Goal: Information Seeking & Learning: Learn about a topic

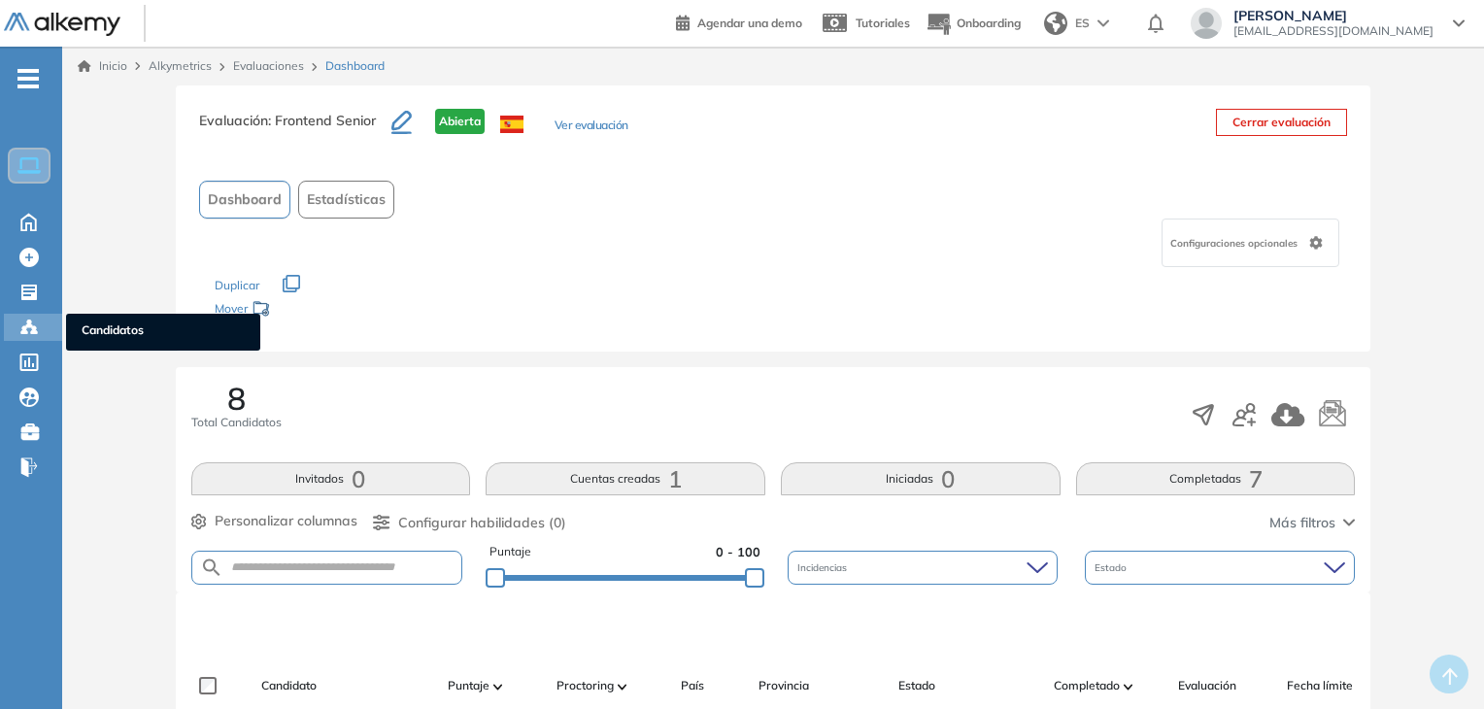
click at [26, 326] on circle at bounding box center [24, 328] width 4 height 4
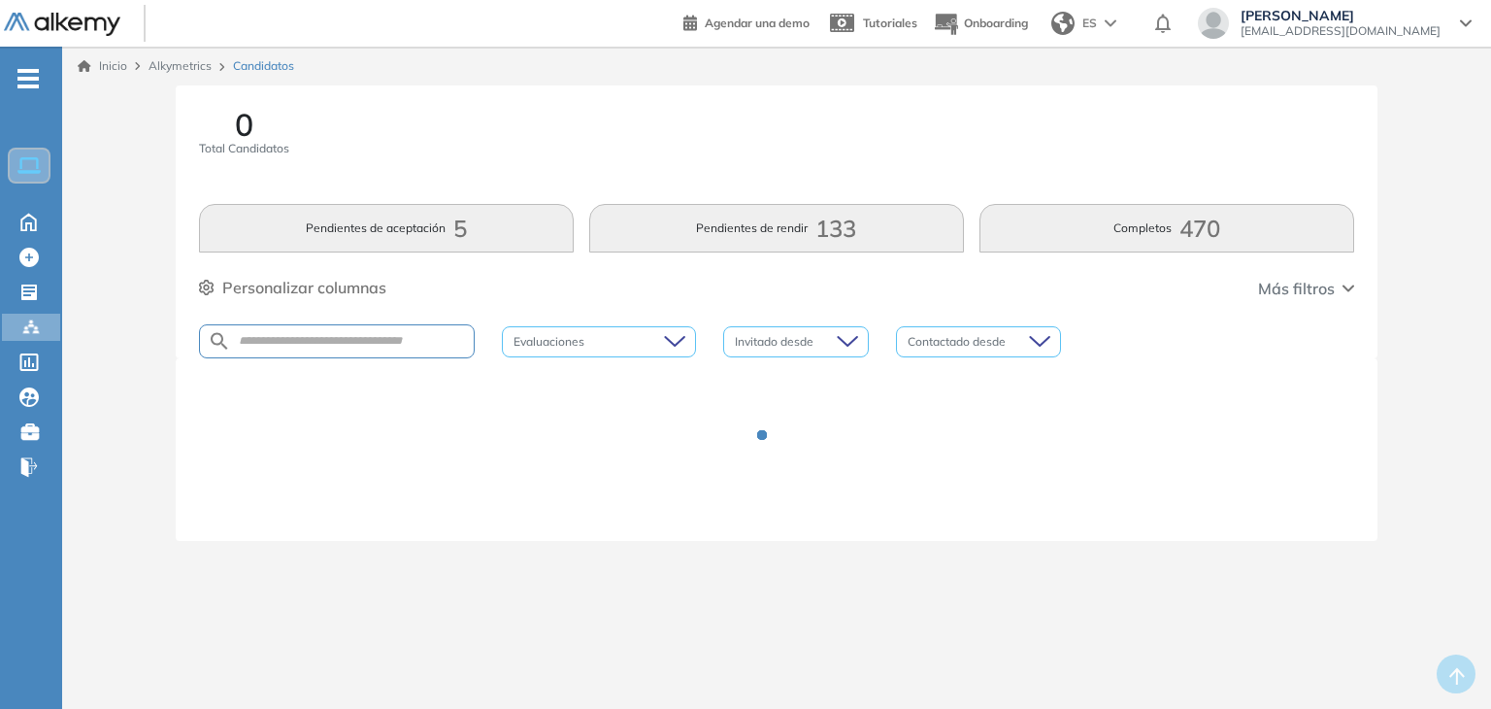
click at [319, 331] on div at bounding box center [337, 341] width 276 height 34
click at [302, 343] on input "text" at bounding box center [352, 341] width 243 height 15
type input "******"
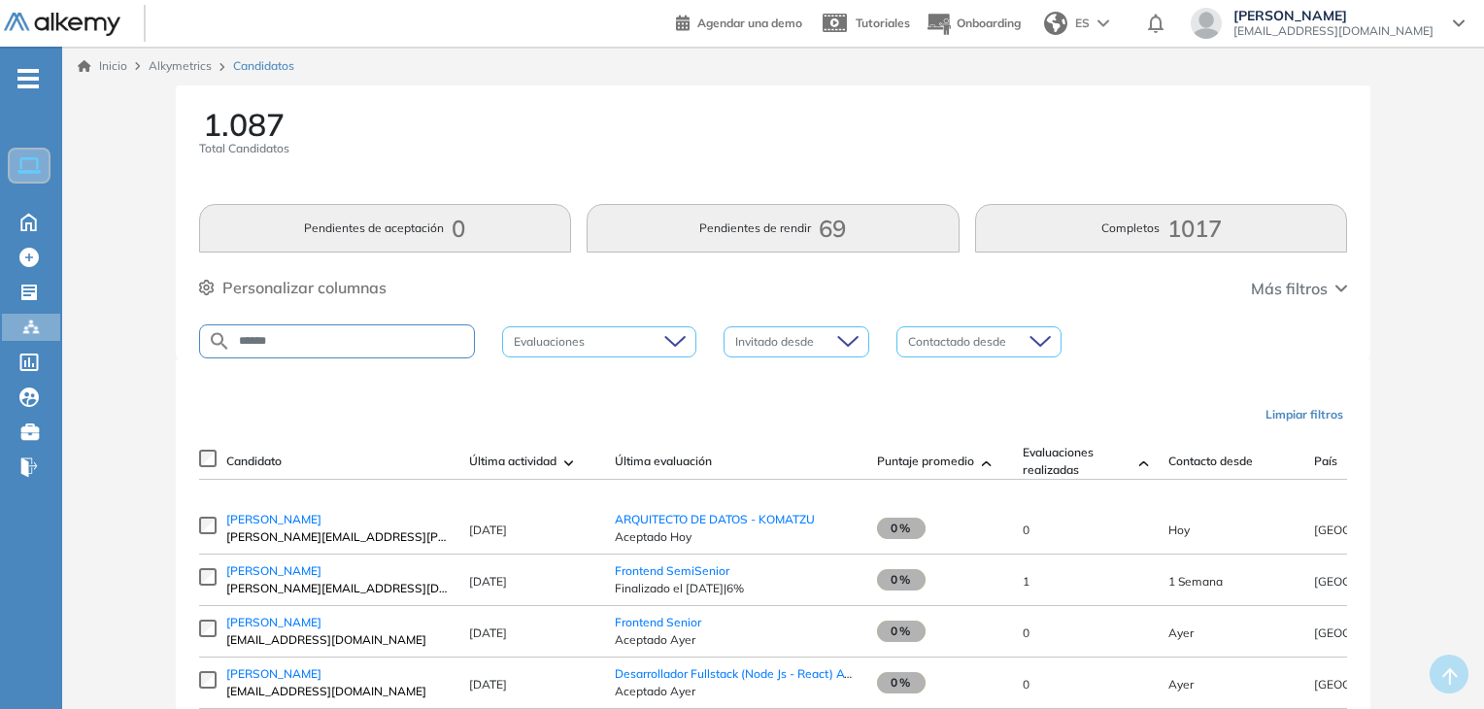
type input "******"
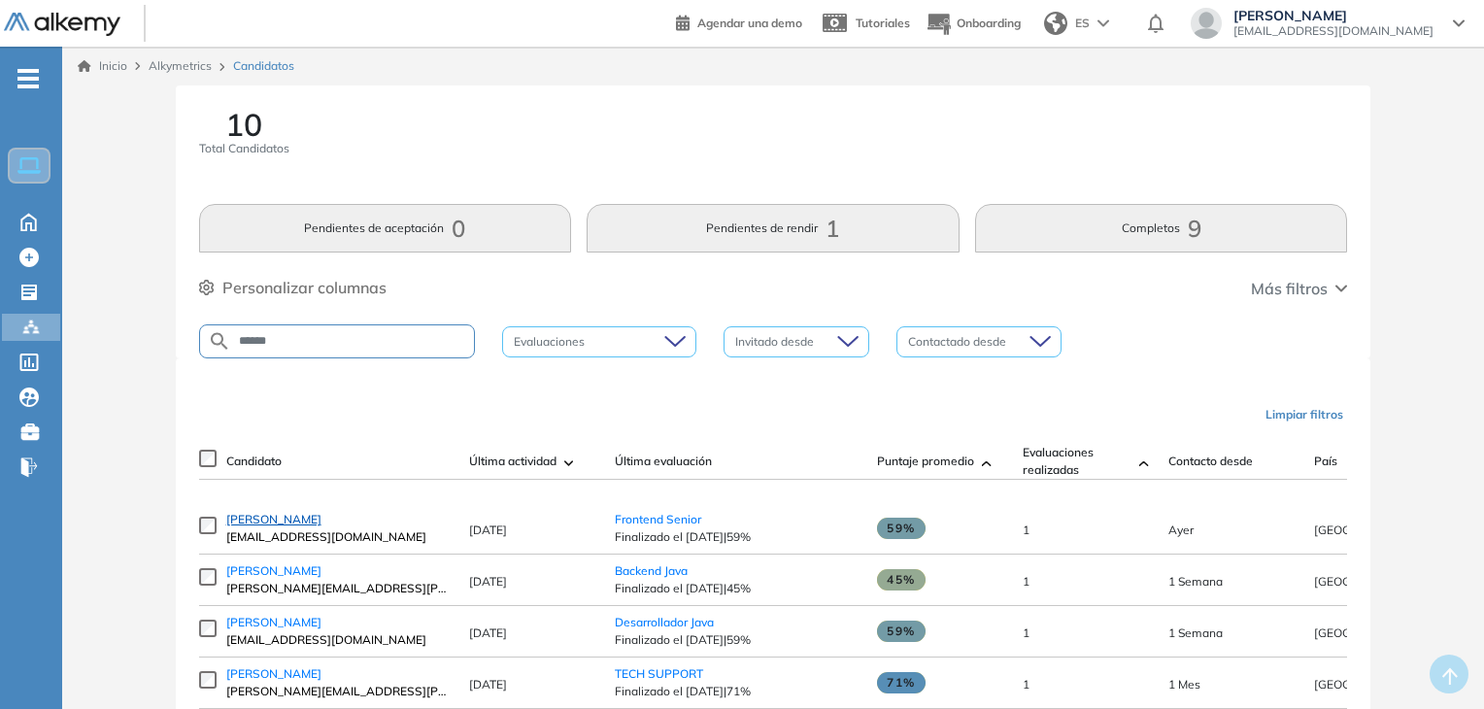
click at [321, 526] on span "[PERSON_NAME]" at bounding box center [273, 519] width 95 height 15
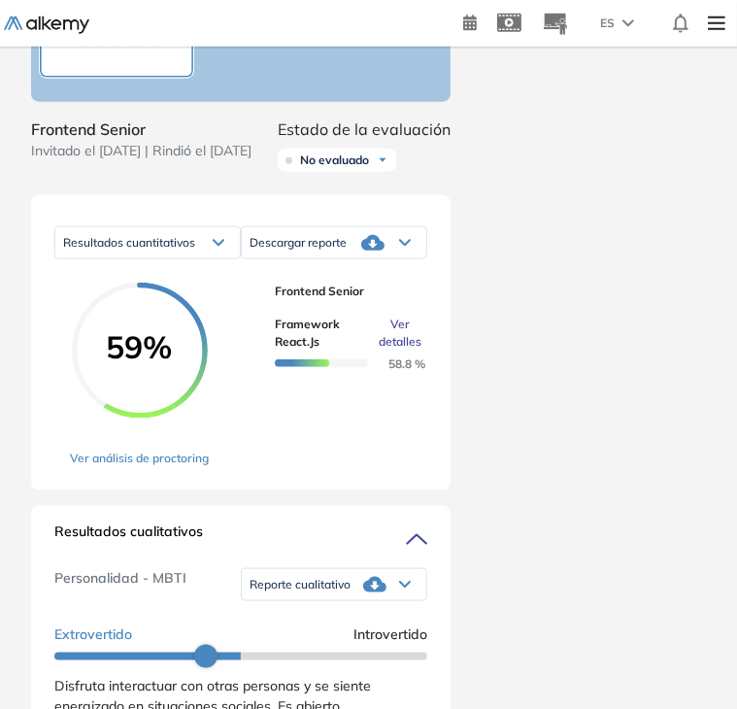
scroll to position [968, 0]
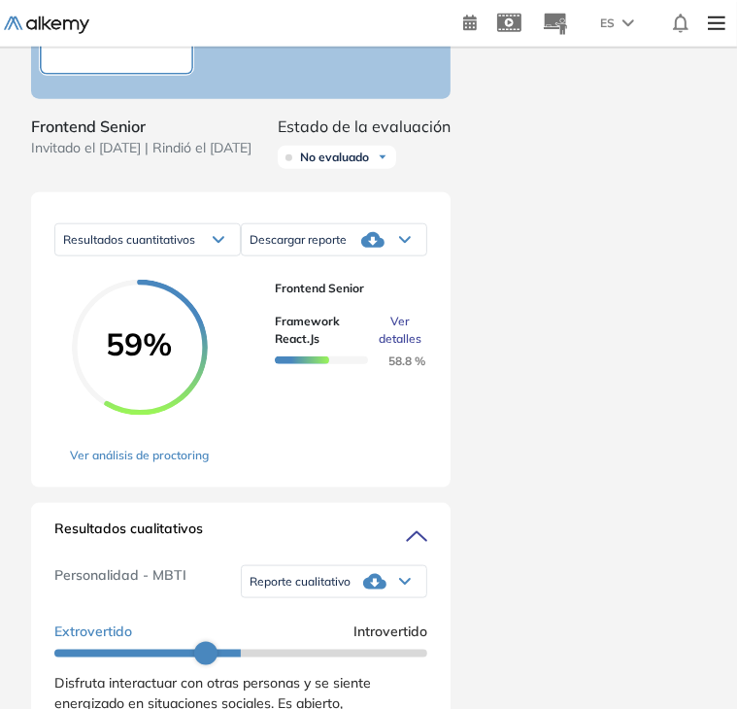
click at [725, 359] on div "[PERSON_NAME] 0 . Analista de Procesos 1 . Desarrollador Fullstack (Node Js - R…" at bounding box center [368, 331] width 721 height 2429
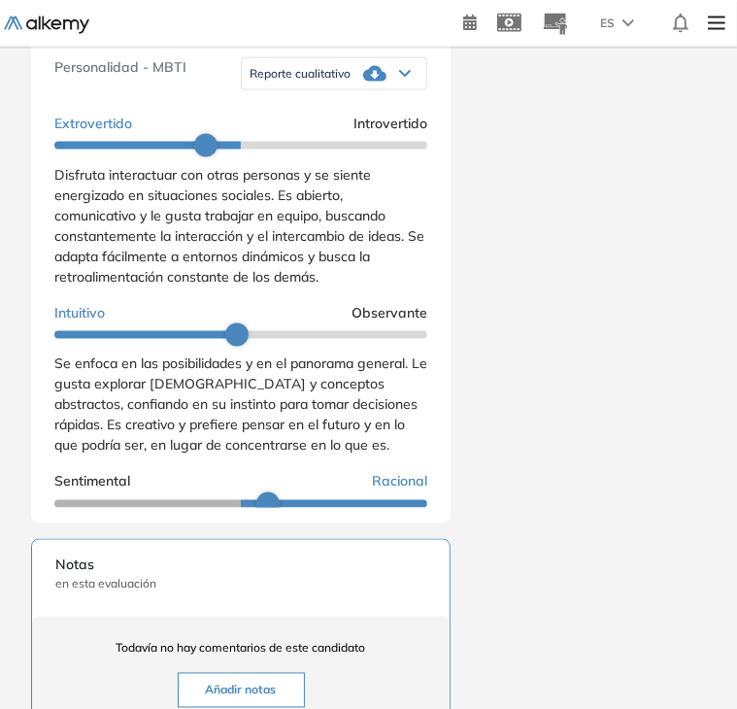
scroll to position [1468, 0]
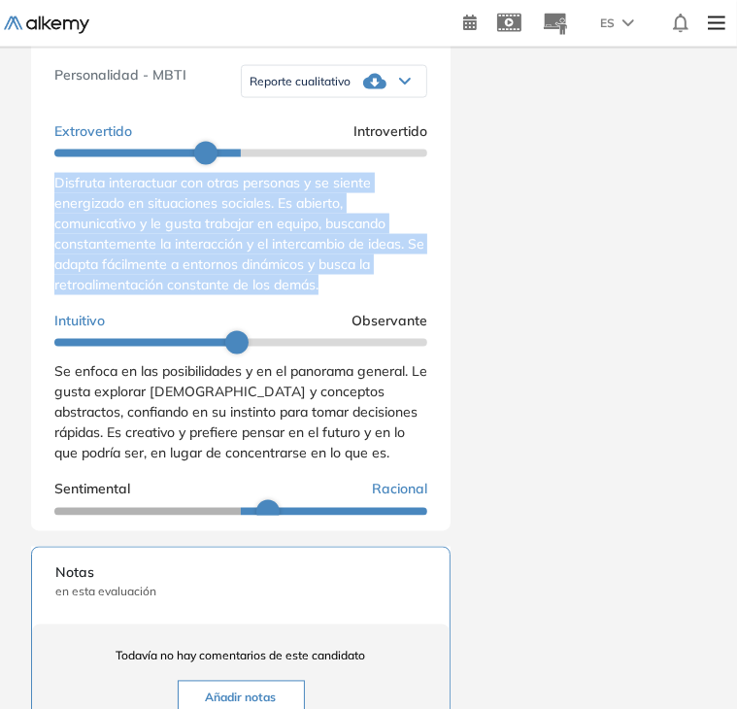
drag, startPoint x: 53, startPoint y: 214, endPoint x: 338, endPoint y: 310, distance: 300.3
click at [338, 310] on div "Resultados cualitativos Personalidad - MBTI Reporte cualitativo Reporte con Afi…" at bounding box center [240, 267] width 419 height 528
copy span "Disfruta interactuar con otras personas y se siente energizado en situaciones s…"
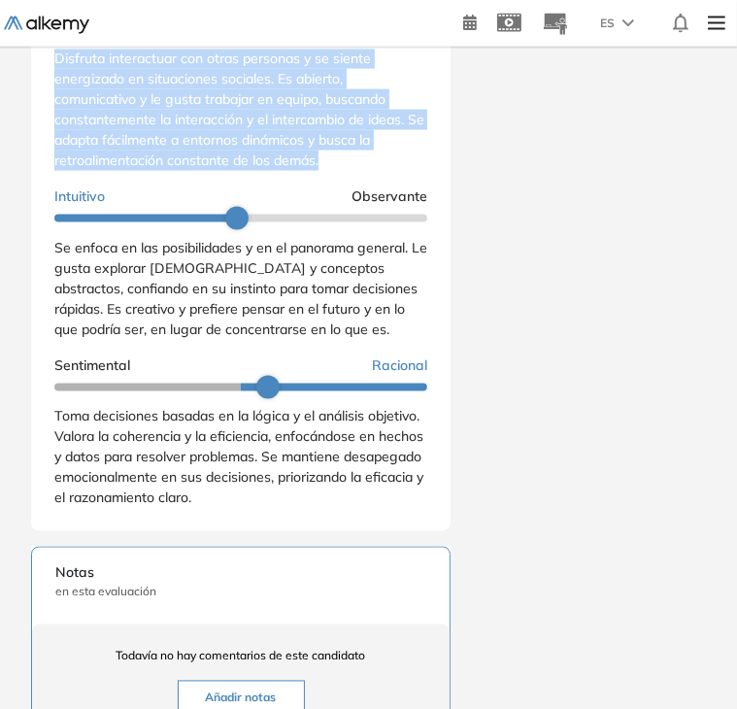
scroll to position [123, 0]
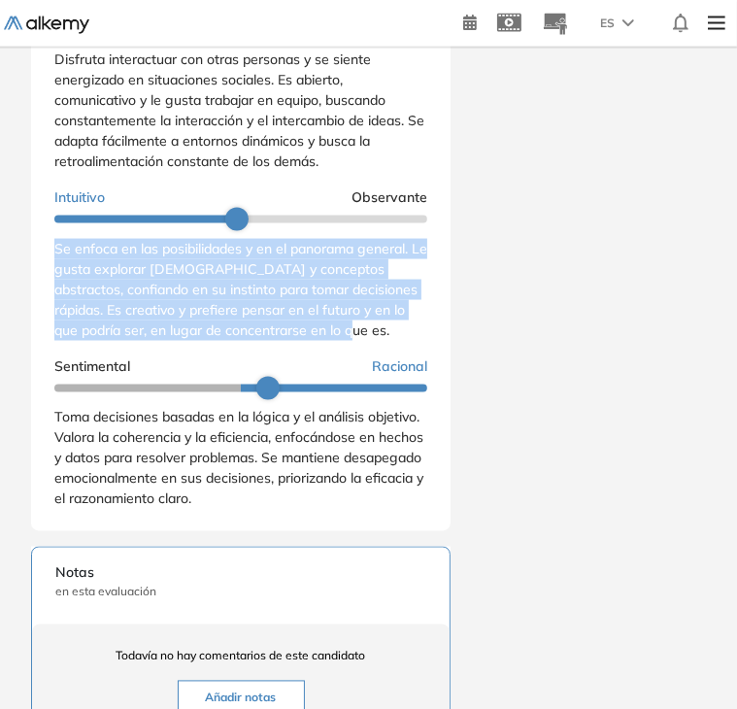
drag, startPoint x: 55, startPoint y: 284, endPoint x: 372, endPoint y: 363, distance: 326.4
click at [372, 341] on div "Se enfoca en las posibilidades y en el panorama general. Le gusta explorar [DEM…" at bounding box center [240, 290] width 373 height 102
copy span "Se enfoca en las posibilidades y en el panorama general. Le gusta explorar [DEM…"
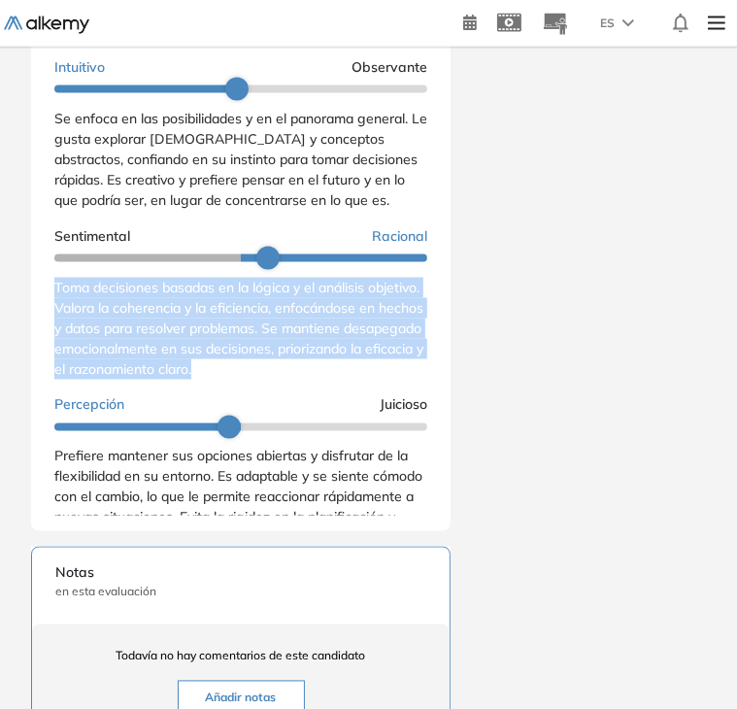
drag, startPoint x: 54, startPoint y: 316, endPoint x: 369, endPoint y: 393, distance: 324.0
click at [369, 380] on div "Toma decisiones basadas en la lógica y el análisis objetivo. Valora la coherenc…" at bounding box center [240, 329] width 373 height 102
copy span "Toma decisiones basadas en la lógica y el análisis objetivo. Valora la coherenc…"
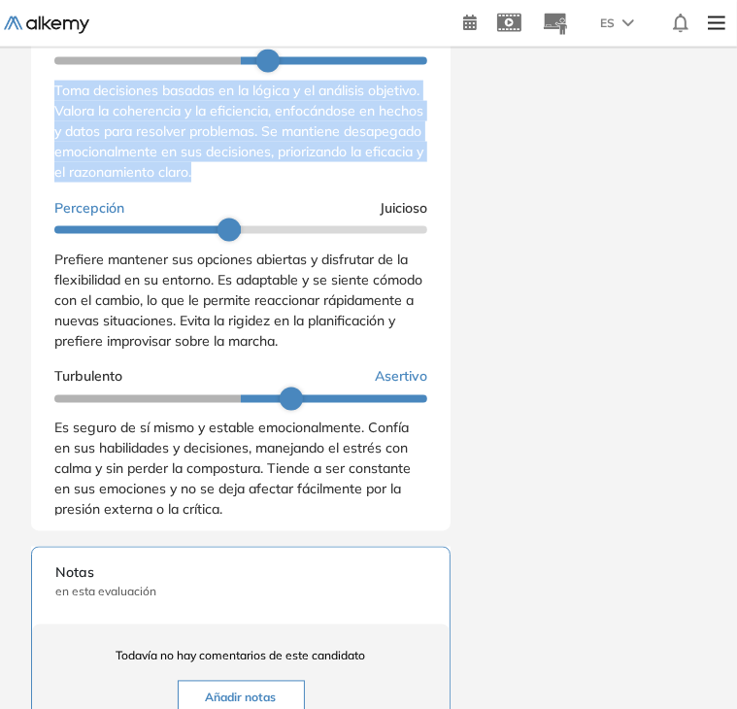
scroll to position [436, 0]
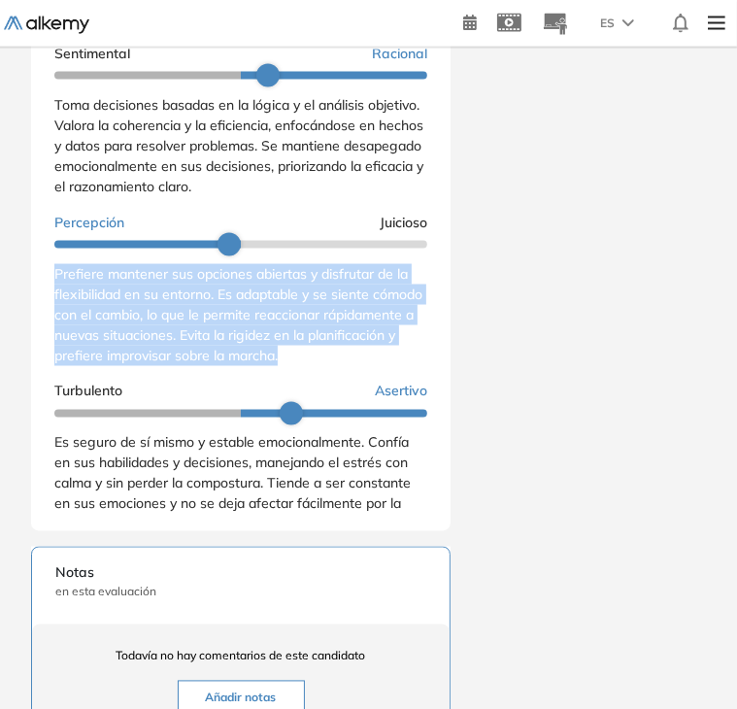
drag, startPoint x: 50, startPoint y: 303, endPoint x: 382, endPoint y: 382, distance: 340.3
click at [382, 382] on div "Resultados cualitativos Personalidad - MBTI Reporte cualitativo Reporte con Afi…" at bounding box center [240, 267] width 419 height 528
copy span "Prefiere mantener sus opciones abiertas y disfrutar de la flexibilidad en su en…"
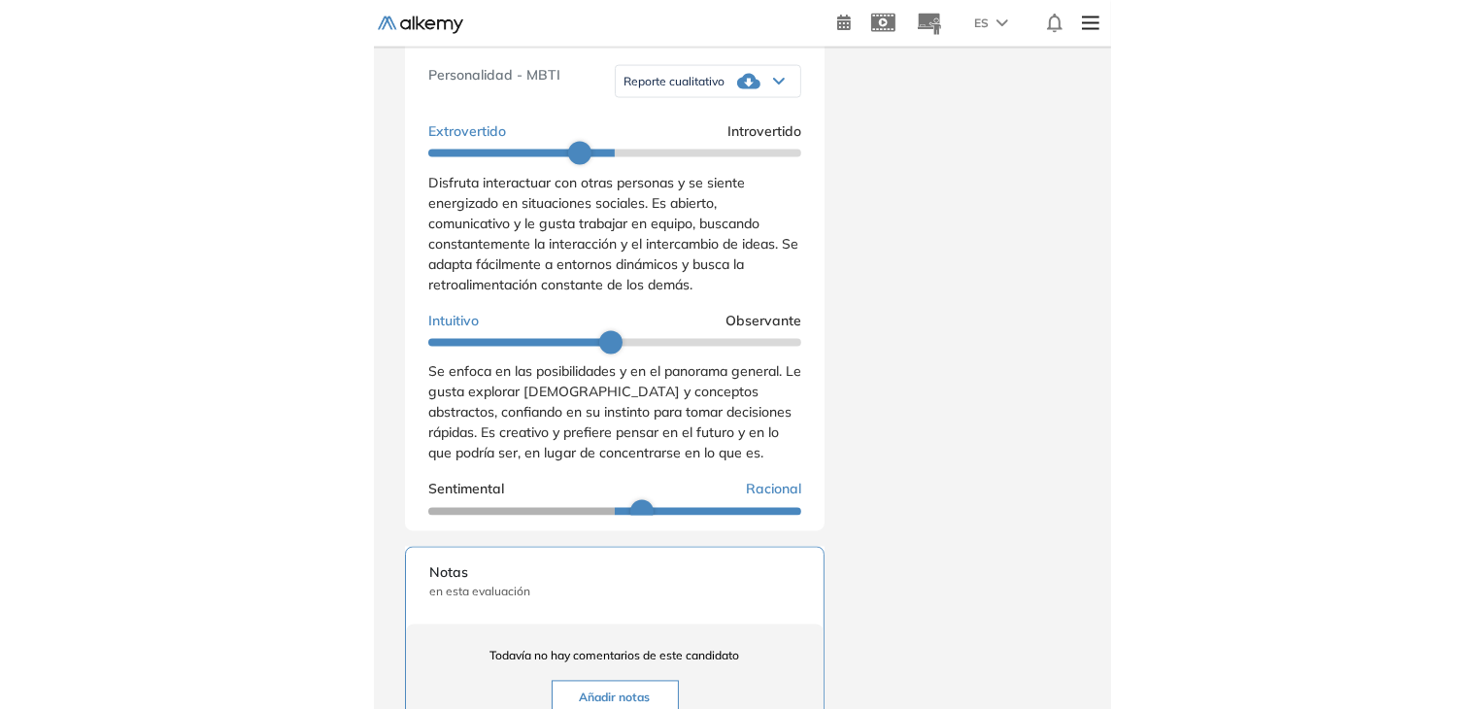
scroll to position [1087, 0]
